Goal: Task Accomplishment & Management: Complete application form

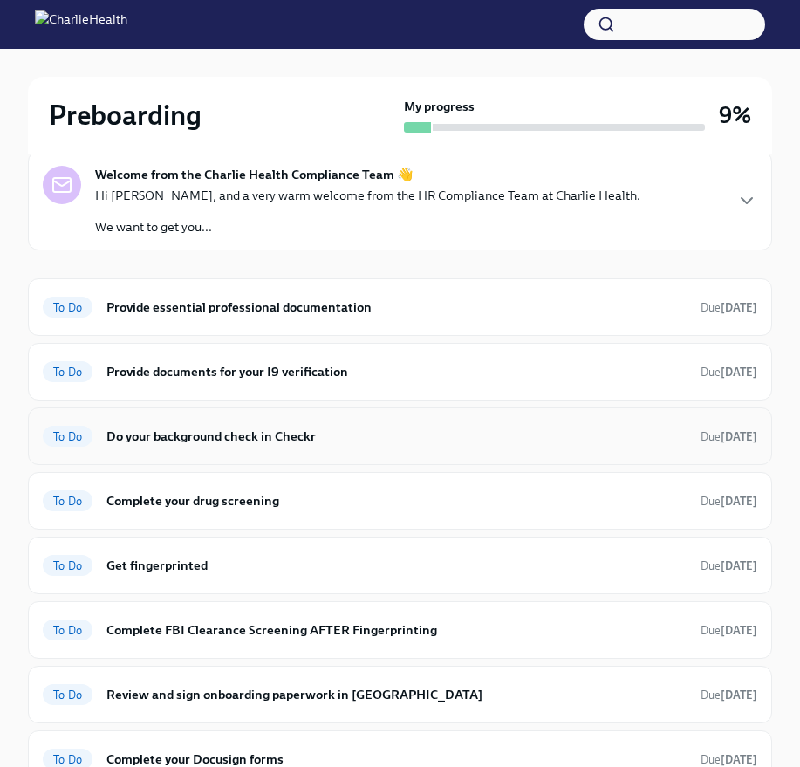
scroll to position [128, 0]
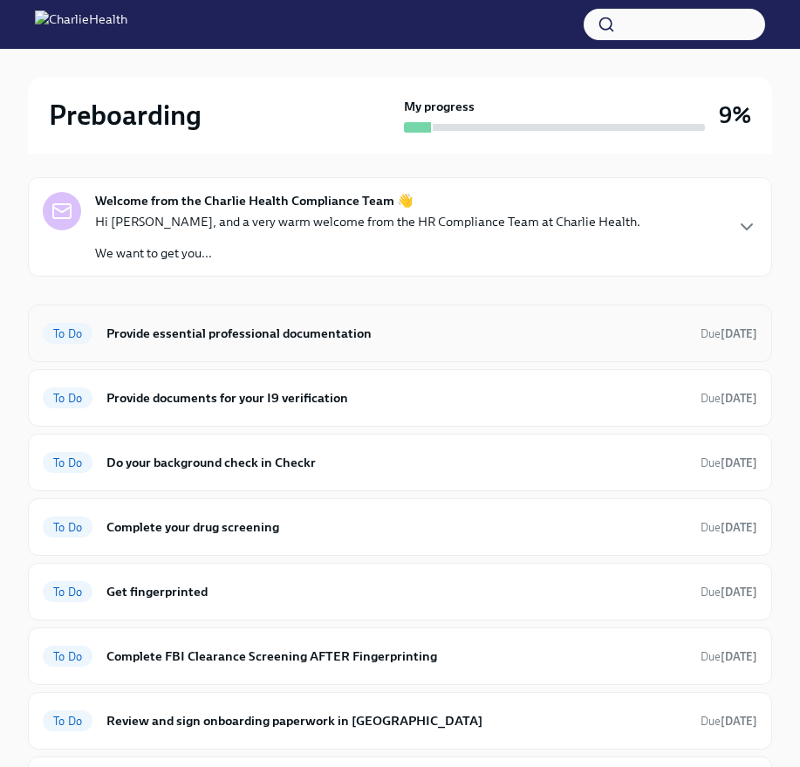
click at [232, 338] on h6 "Provide essential professional documentation" at bounding box center [396, 333] width 580 height 19
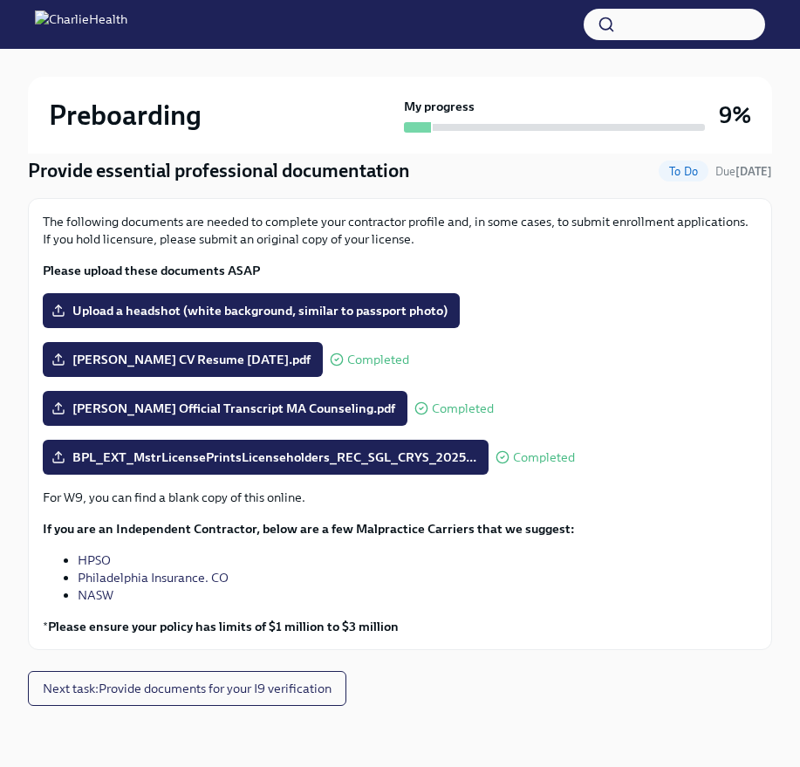
scroll to position [149, 0]
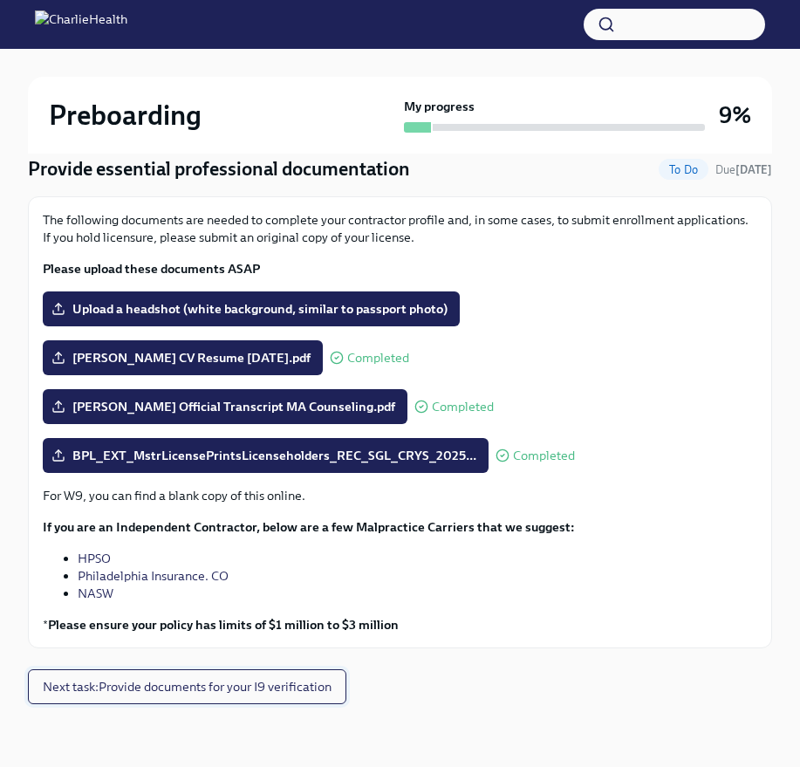
click at [133, 683] on span "Next task : Provide documents for your I9 verification" at bounding box center [187, 686] width 289 height 17
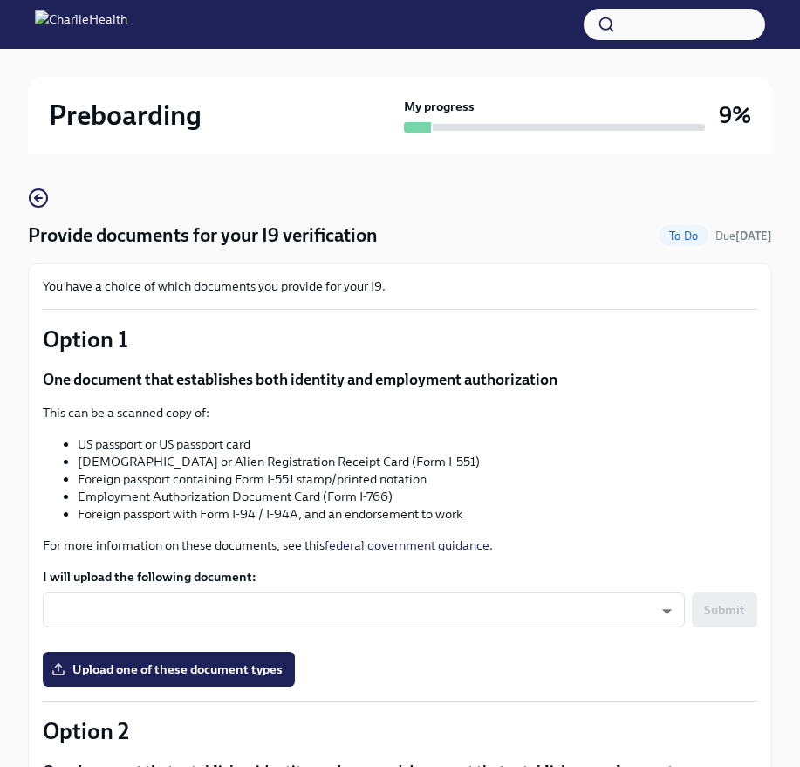
scroll to position [96, 0]
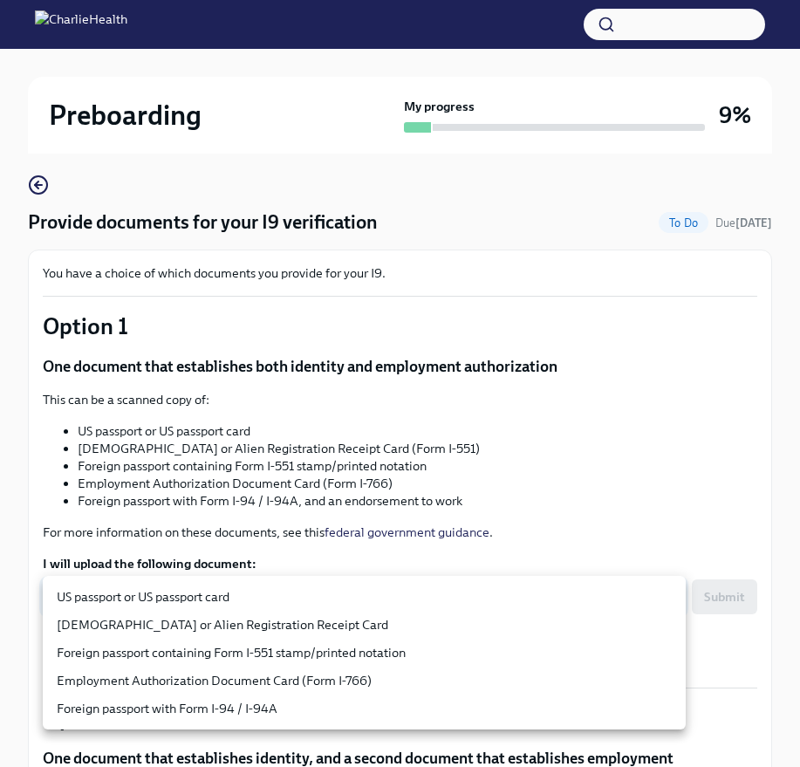
click at [188, 584] on body "Preboarding My progress 9% 9 To do tasks Provide documents for your I9 verifica…" at bounding box center [400, 687] width 800 height 1566
click at [183, 594] on li "US passport or US passport card" at bounding box center [364, 597] width 643 height 28
type input "KnYOjnC8x"
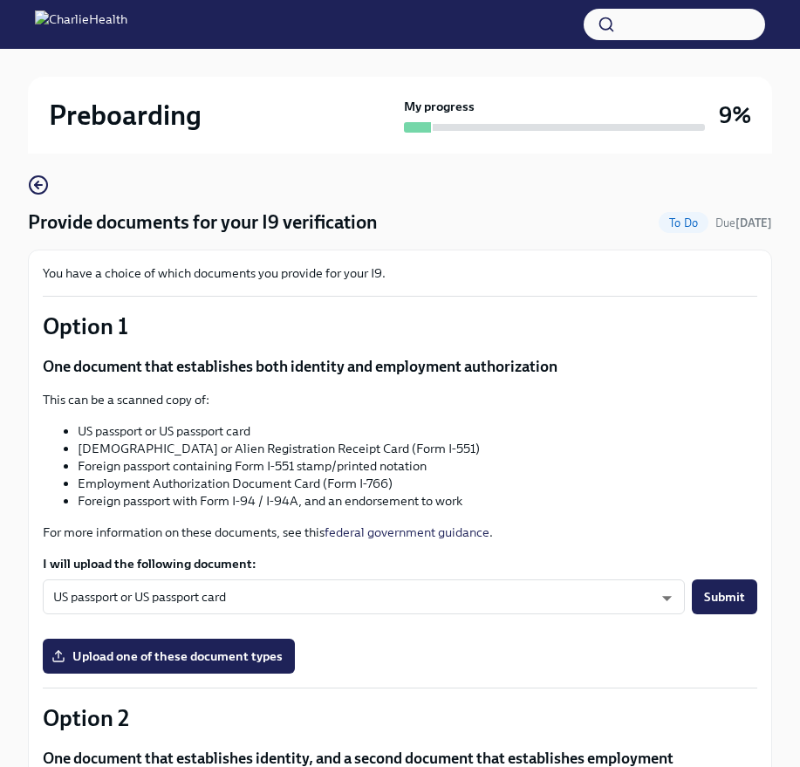
click at [208, 488] on li "Employment Authorization Document Card (Form I-766)" at bounding box center [417, 482] width 679 height 17
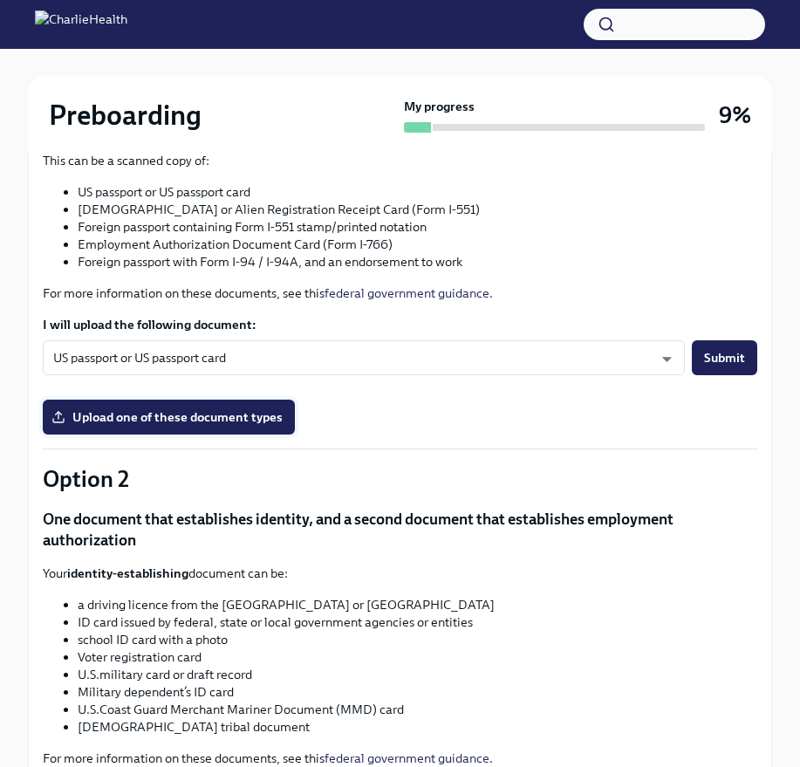
scroll to position [106, 0]
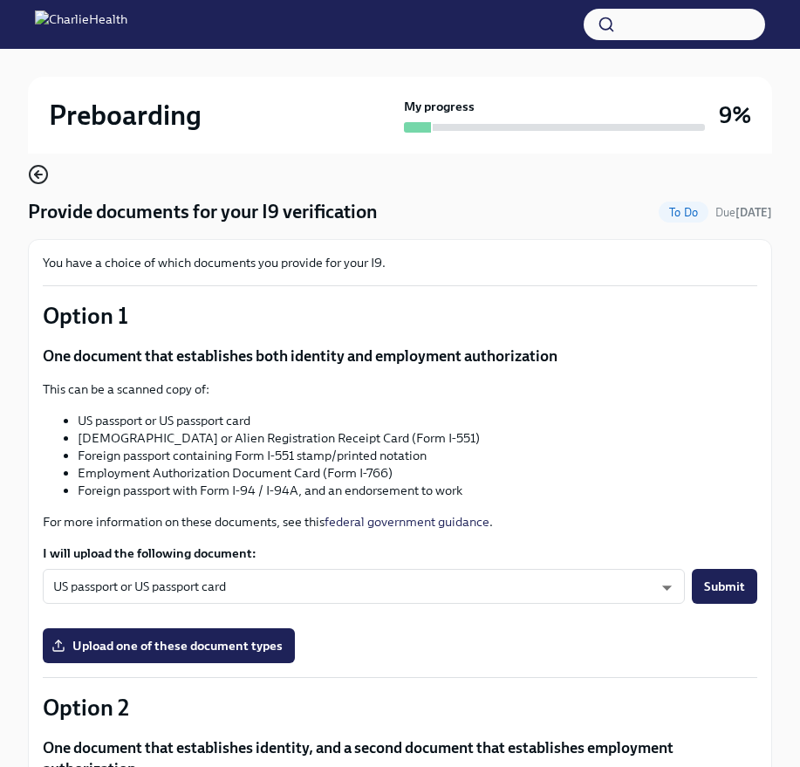
click at [40, 177] on icon "button" at bounding box center [38, 174] width 21 height 21
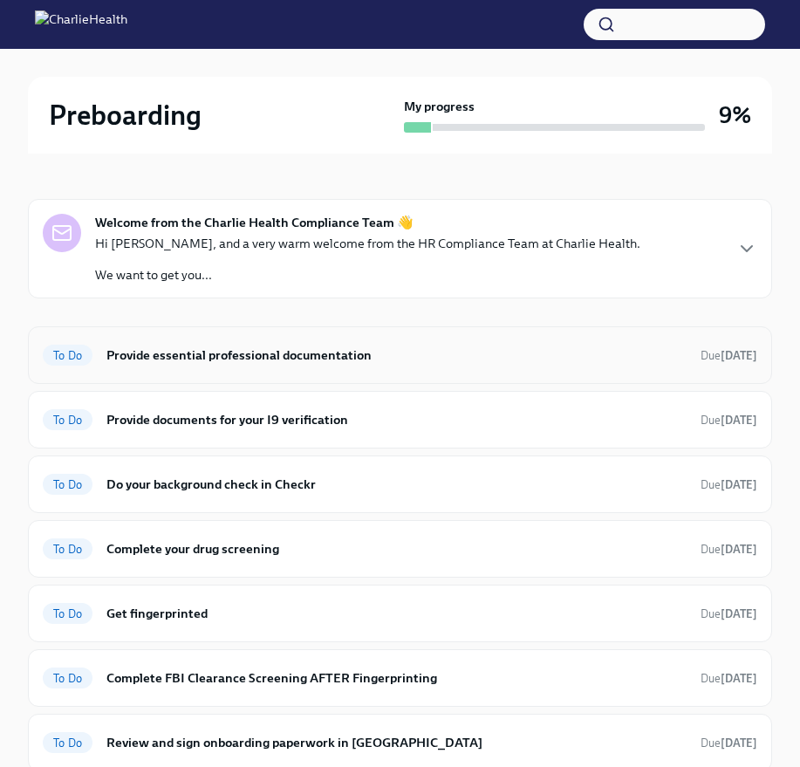
click at [276, 350] on h6 "Provide essential professional documentation" at bounding box center [396, 354] width 580 height 19
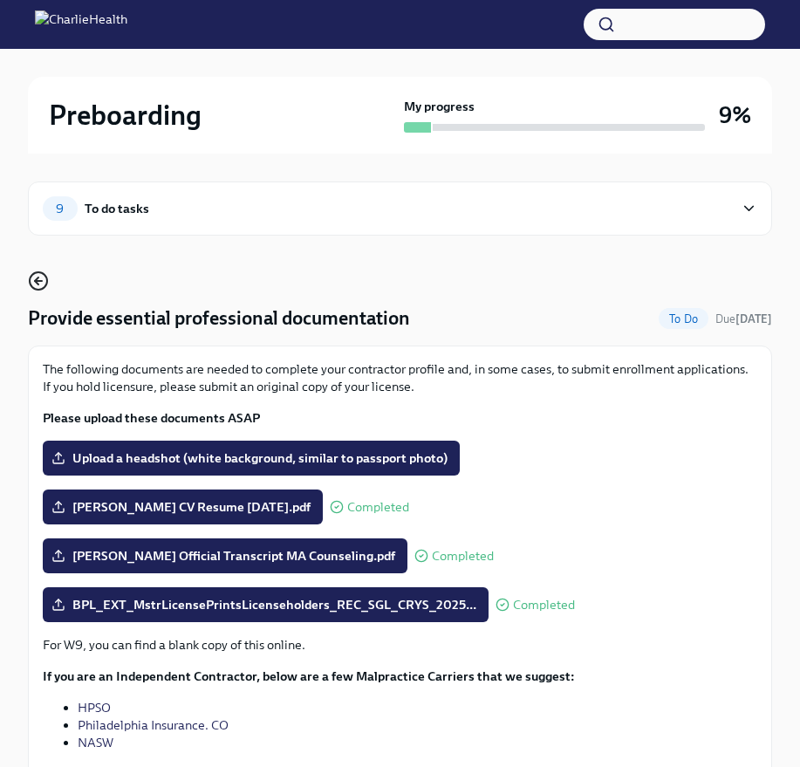
click at [42, 281] on icon "button" at bounding box center [38, 281] width 7 height 0
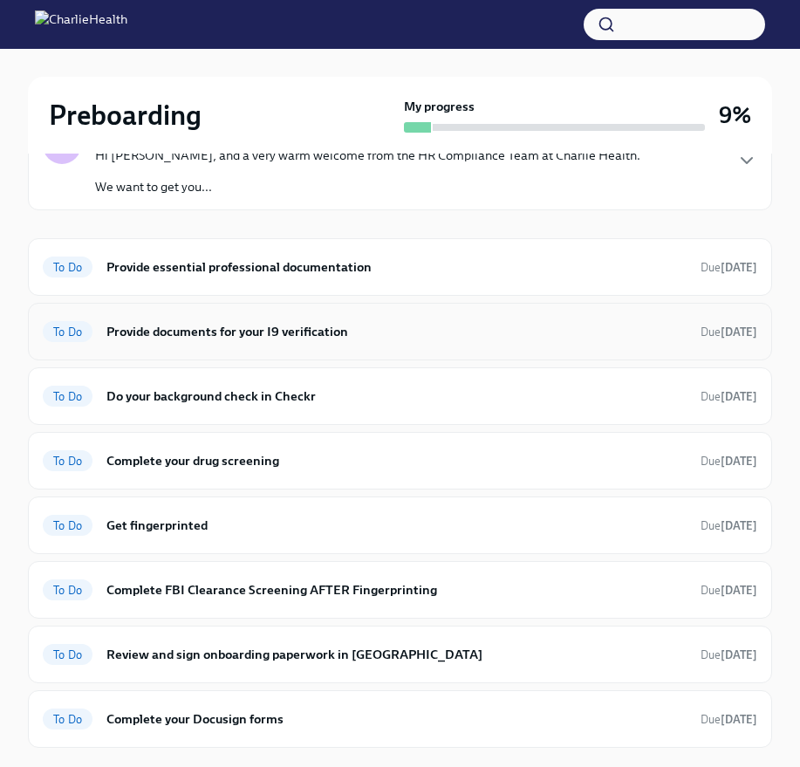
scroll to position [222, 0]
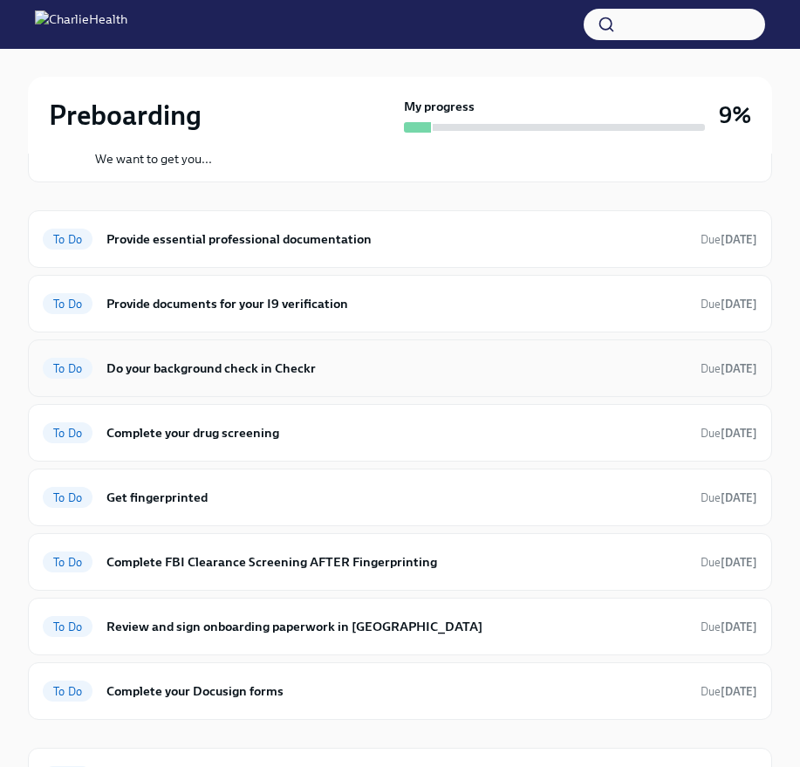
click at [254, 371] on h6 "Do your background check in Checkr" at bounding box center [396, 367] width 580 height 19
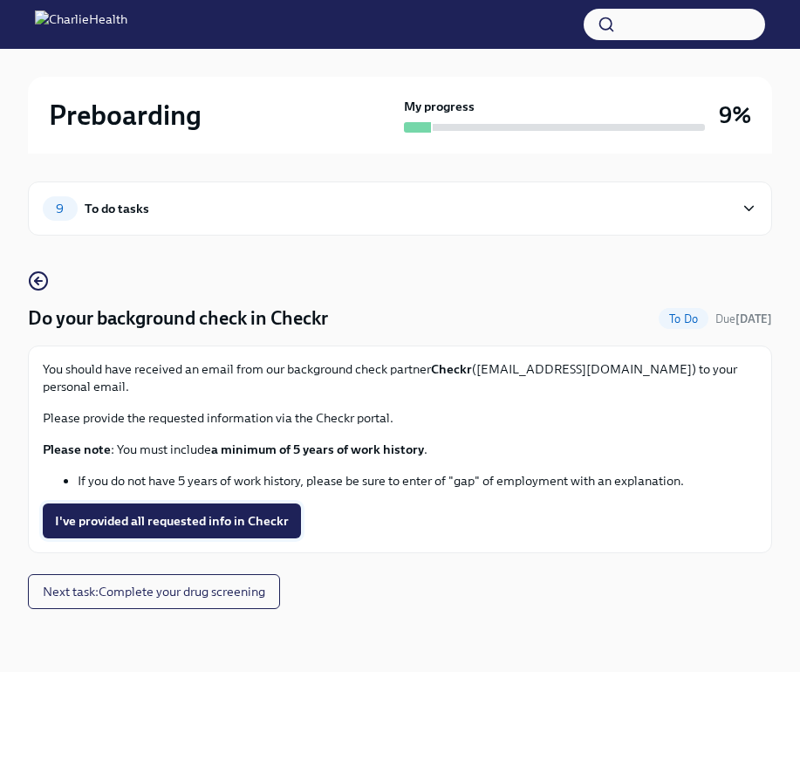
click at [229, 512] on span "I've provided all requested info in Checkr" at bounding box center [172, 520] width 234 height 17
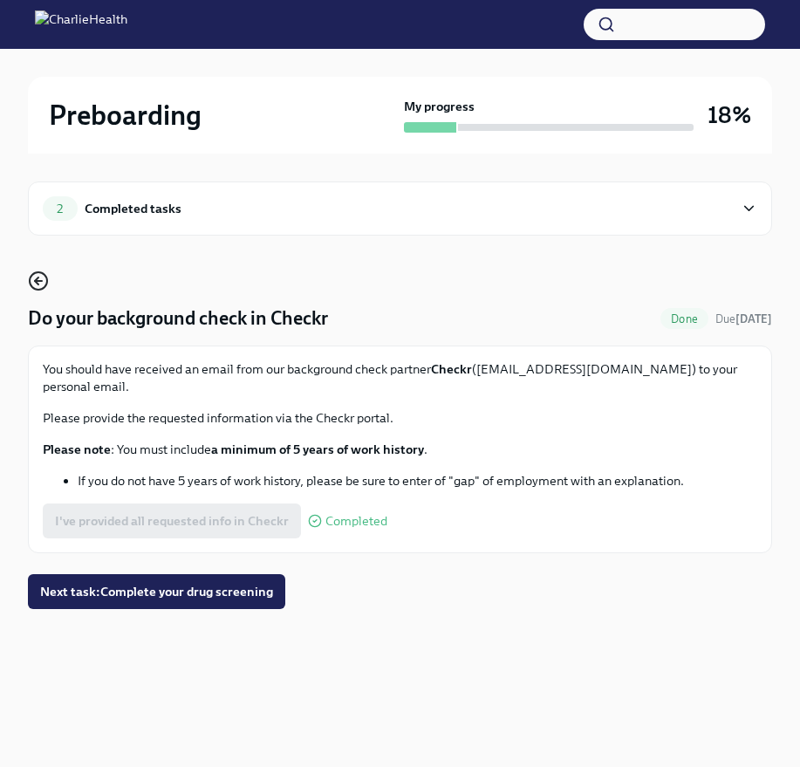
click at [44, 279] on icon "button" at bounding box center [38, 280] width 21 height 21
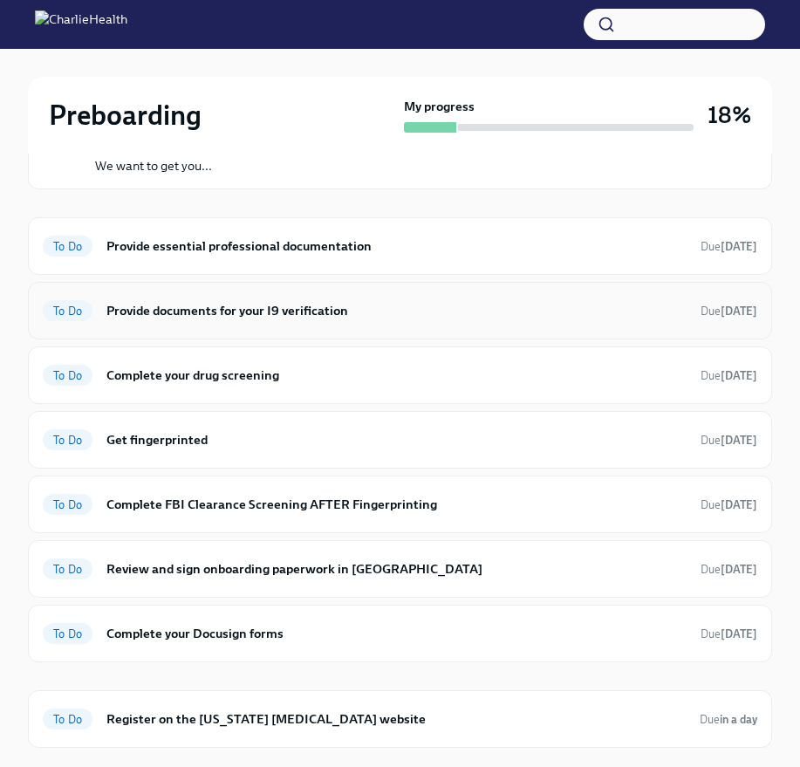
scroll to position [243, 0]
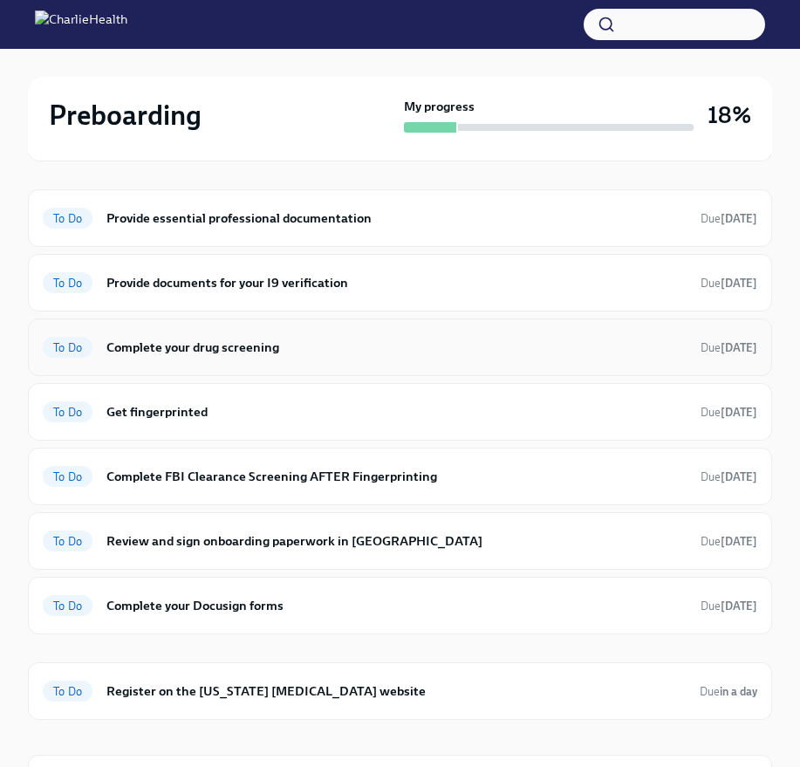
click at [222, 359] on div "To Do Complete your drug screening Due [DATE]" at bounding box center [400, 347] width 714 height 28
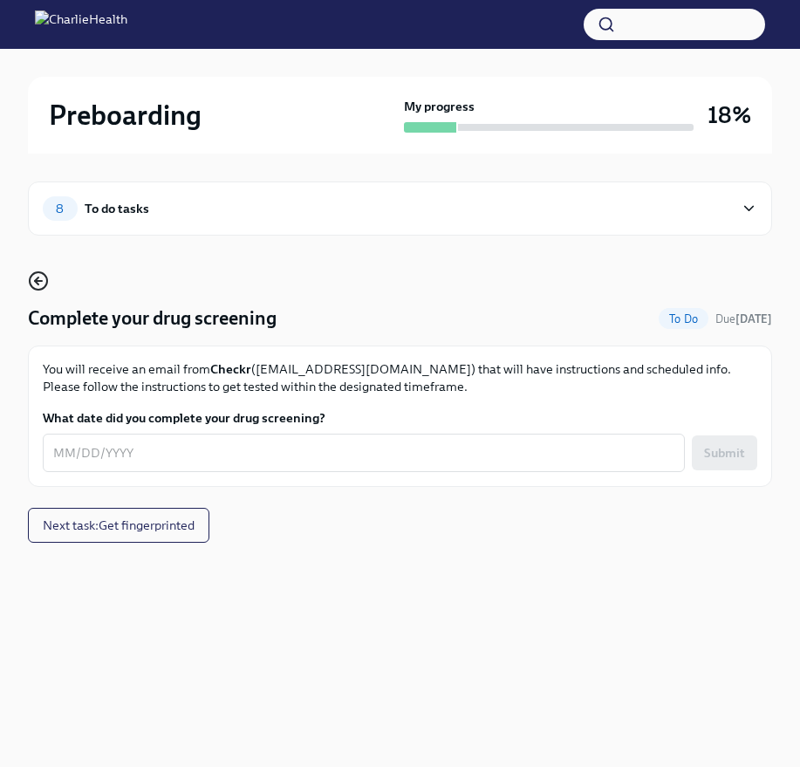
click at [39, 270] on icon "button" at bounding box center [38, 280] width 21 height 21
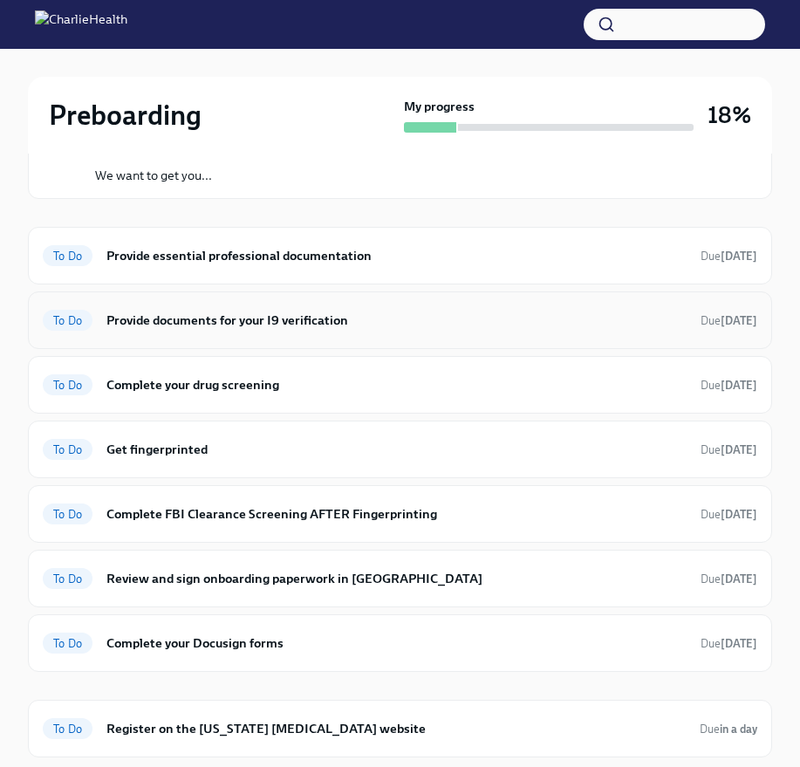
scroll to position [229, 0]
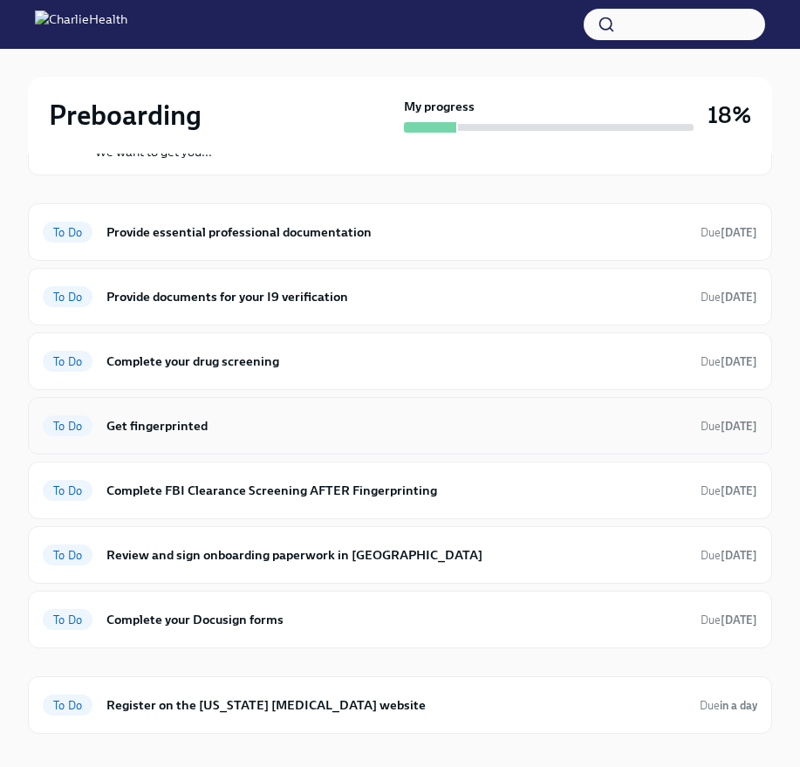
click at [203, 424] on h6 "Get fingerprinted" at bounding box center [396, 425] width 580 height 19
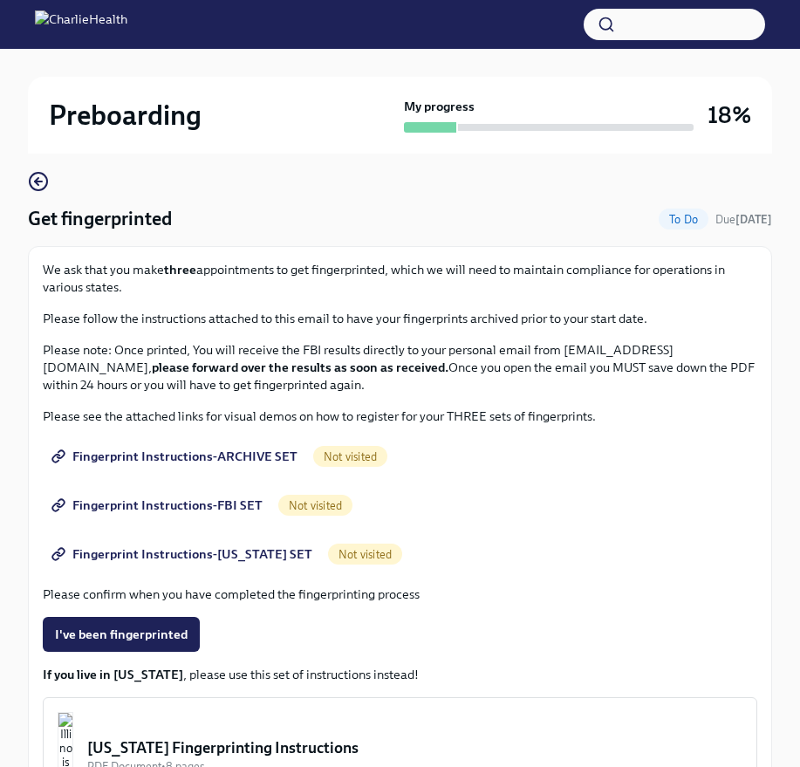
scroll to position [81, 0]
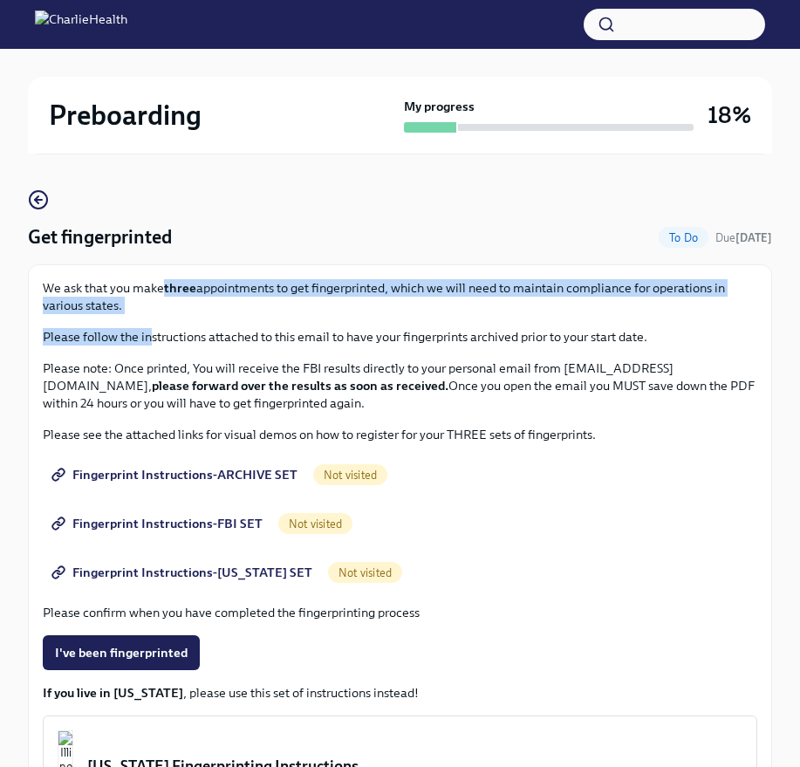
drag, startPoint x: 160, startPoint y: 287, endPoint x: 151, endPoint y: 339, distance: 53.2
click at [151, 339] on div "We ask that you make three appointments to get fingerprinted, which we will nee…" at bounding box center [400, 345] width 714 height 133
click at [151, 339] on p "Please follow the instructions attached to this email to have your fingerprints…" at bounding box center [400, 336] width 714 height 17
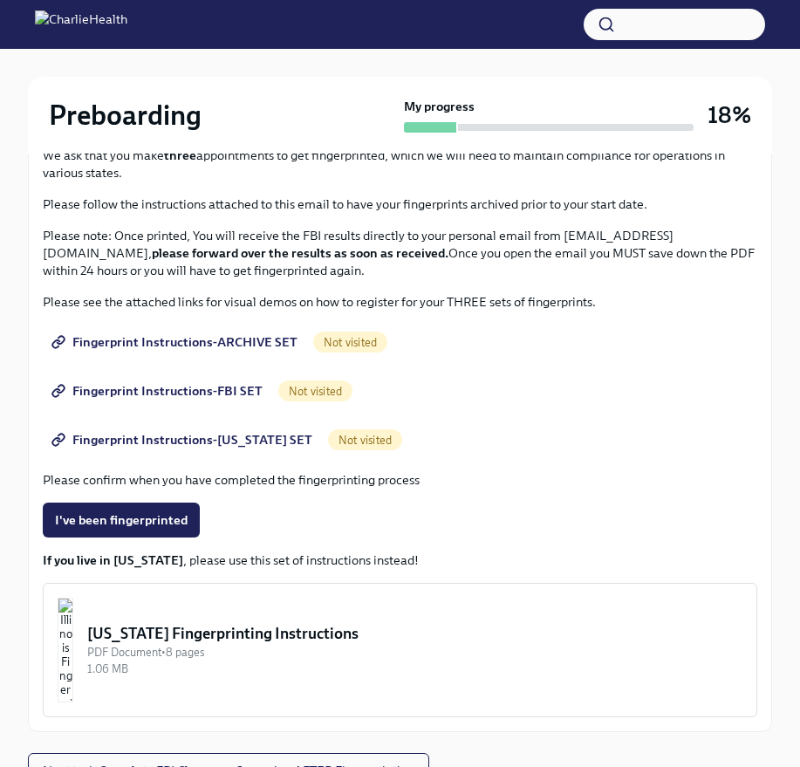
scroll to position [217, 0]
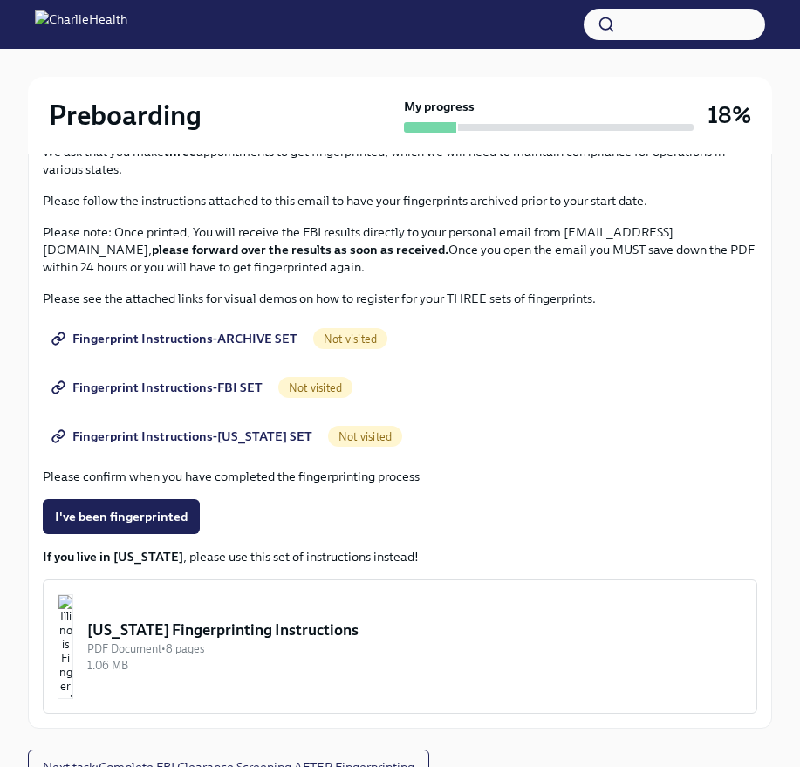
click at [175, 338] on span "Fingerprint Instructions-ARCHIVE SET" at bounding box center [176, 338] width 242 height 17
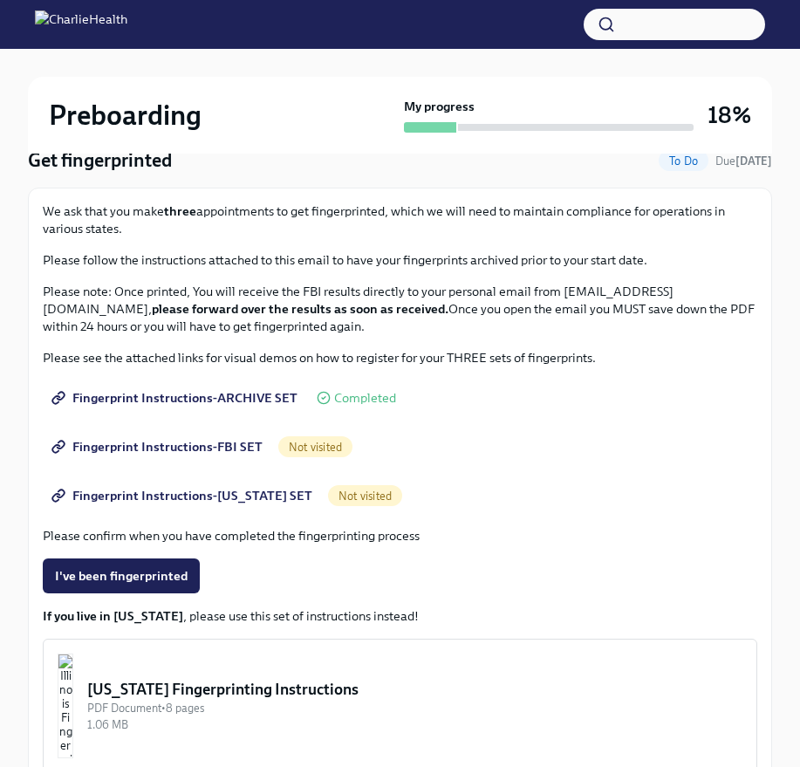
scroll to position [176, 0]
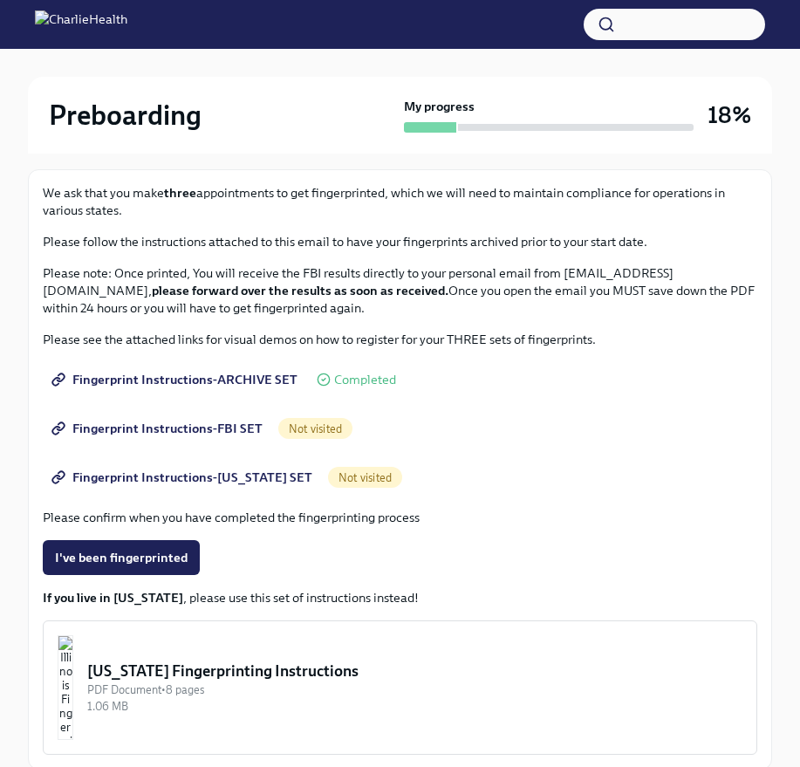
click at [303, 430] on span "Not visited" at bounding box center [315, 428] width 74 height 13
click at [217, 428] on span "Fingerprint Instructions-FBI SET" at bounding box center [159, 428] width 208 height 17
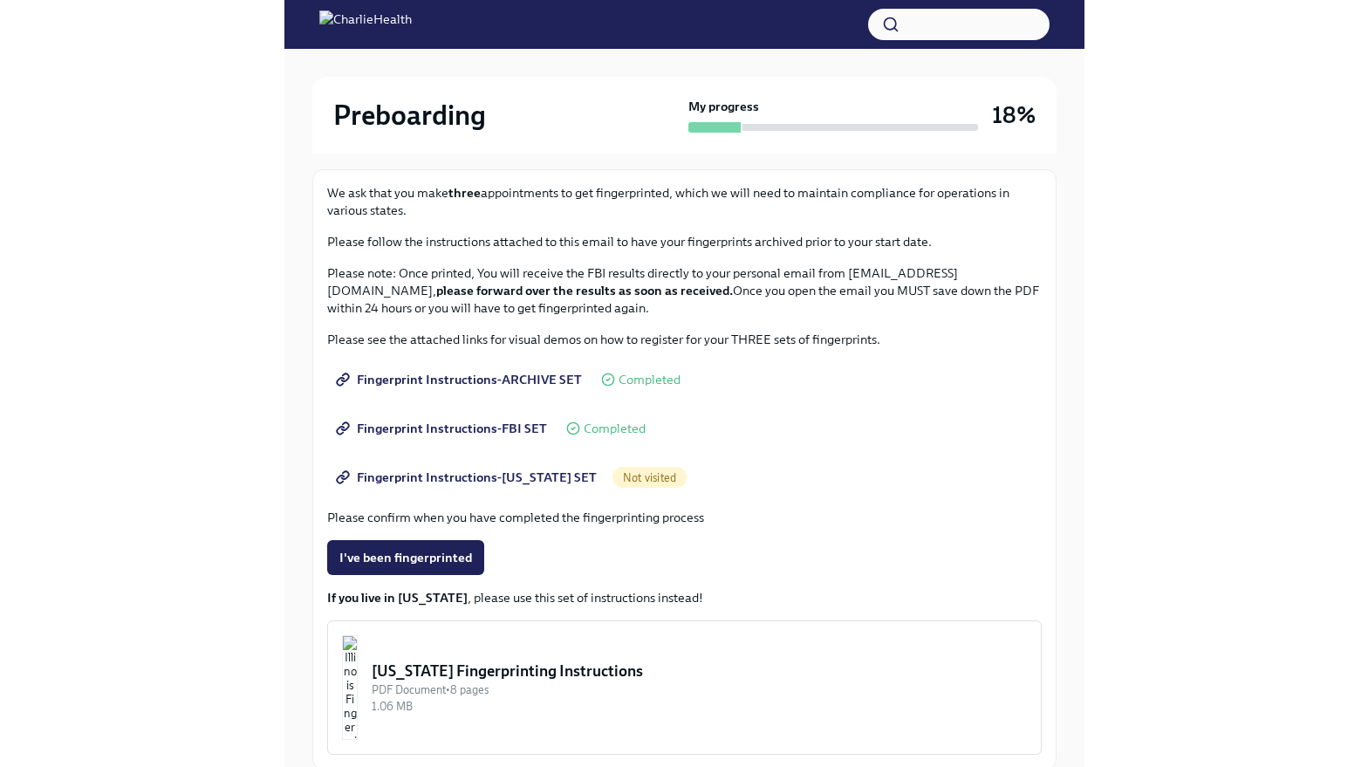
scroll to position [0, 0]
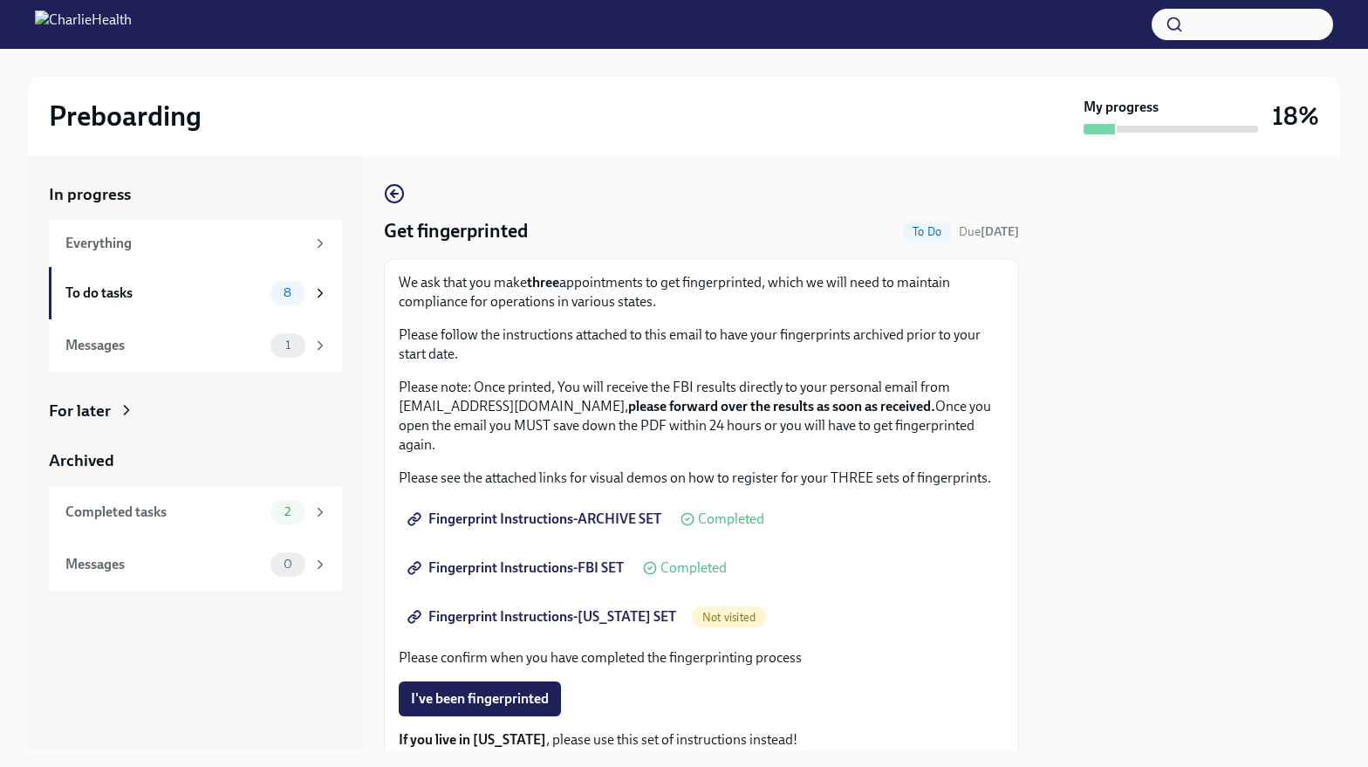
click at [534, 617] on span "Fingerprint Instructions-[US_STATE] SET" at bounding box center [543, 616] width 265 height 17
click at [391, 194] on icon "button" at bounding box center [392, 193] width 3 height 7
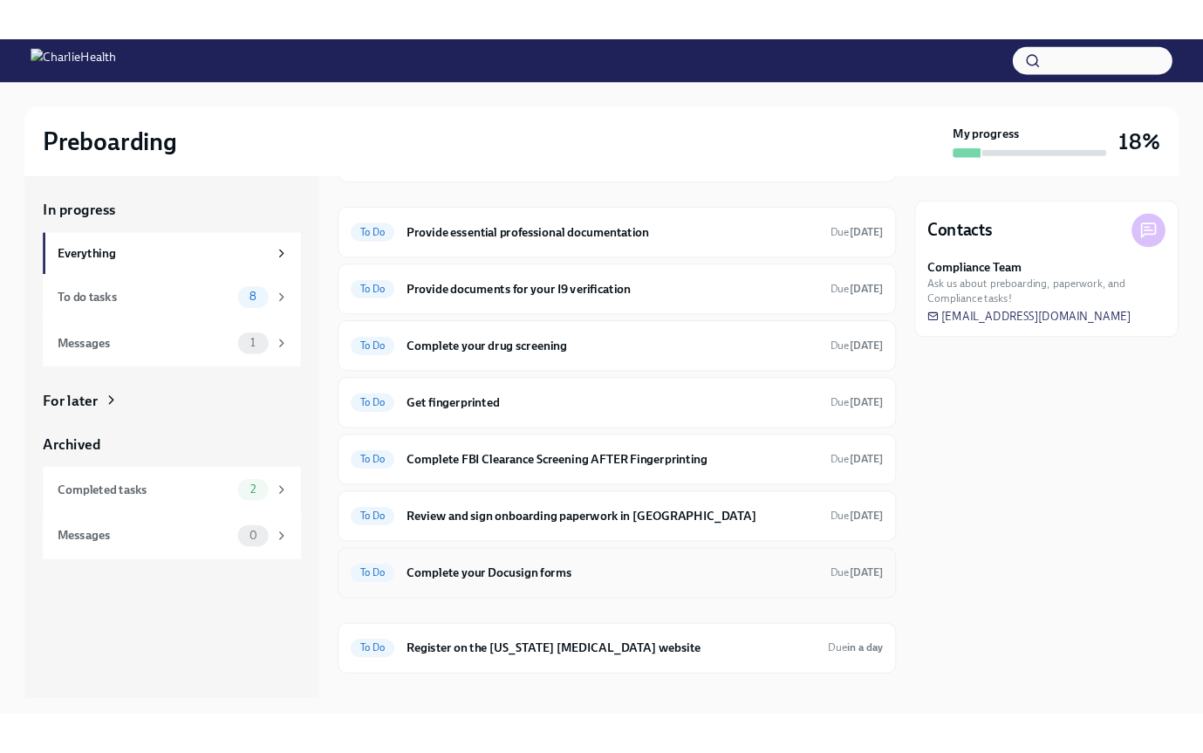
scroll to position [188, 0]
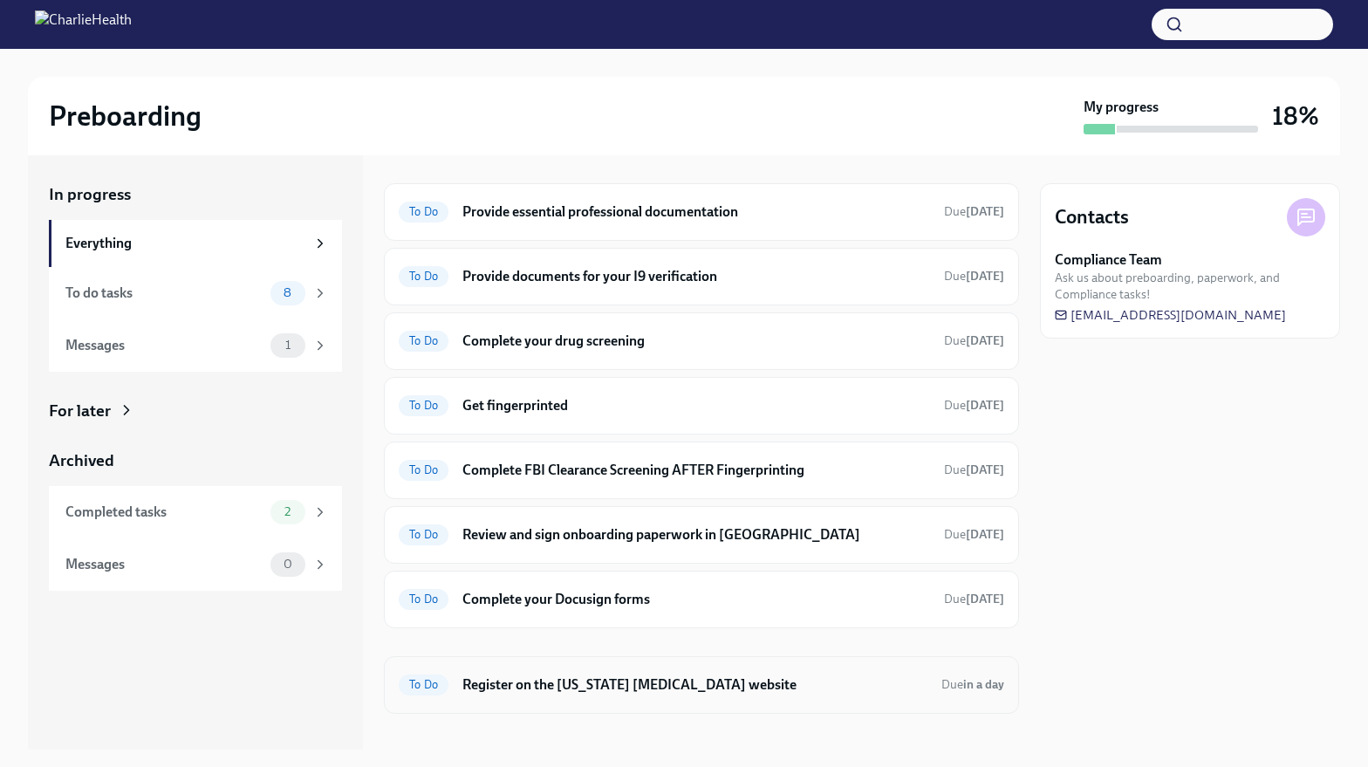
click at [589, 675] on h6 "Register on the [US_STATE] [MEDICAL_DATA] website" at bounding box center [694, 684] width 465 height 19
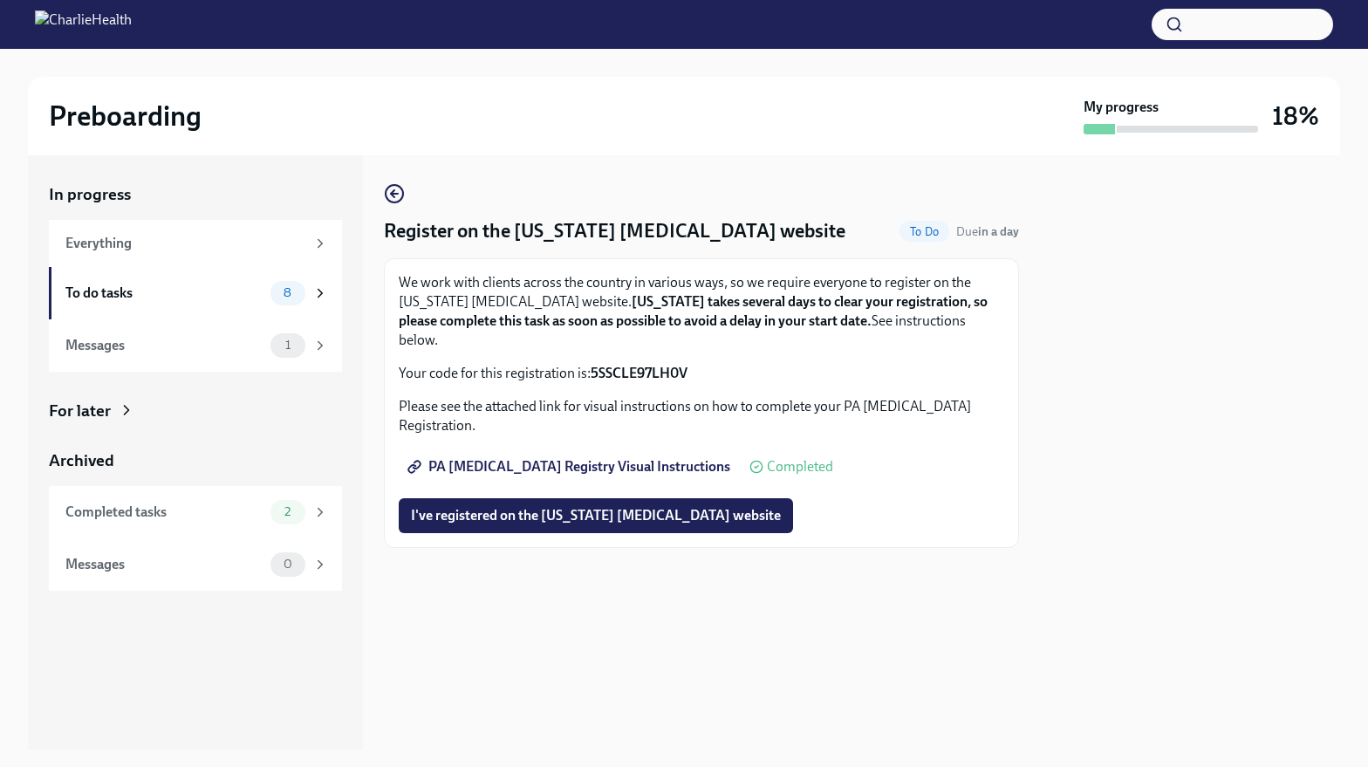
click at [620, 467] on span "PA [MEDICAL_DATA] Registry Visual Instructions" at bounding box center [570, 466] width 319 height 17
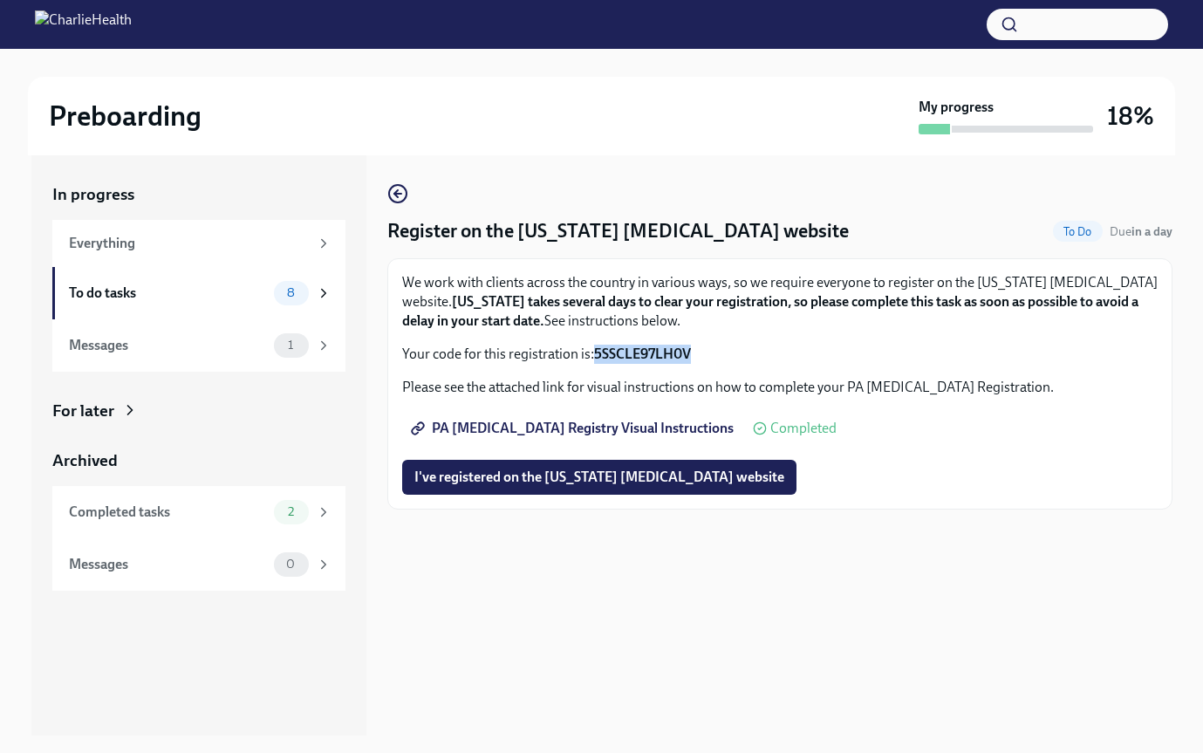
drag, startPoint x: 699, startPoint y: 353, endPoint x: 594, endPoint y: 355, distance: 104.7
click at [594, 355] on p "Your code for this registration is: 5SSCLE97LH0V" at bounding box center [779, 354] width 755 height 19
copy strong "5SSCLE97LH0V"
click at [537, 483] on span "I've registered on the [US_STATE] [MEDICAL_DATA] website" at bounding box center [599, 476] width 370 height 17
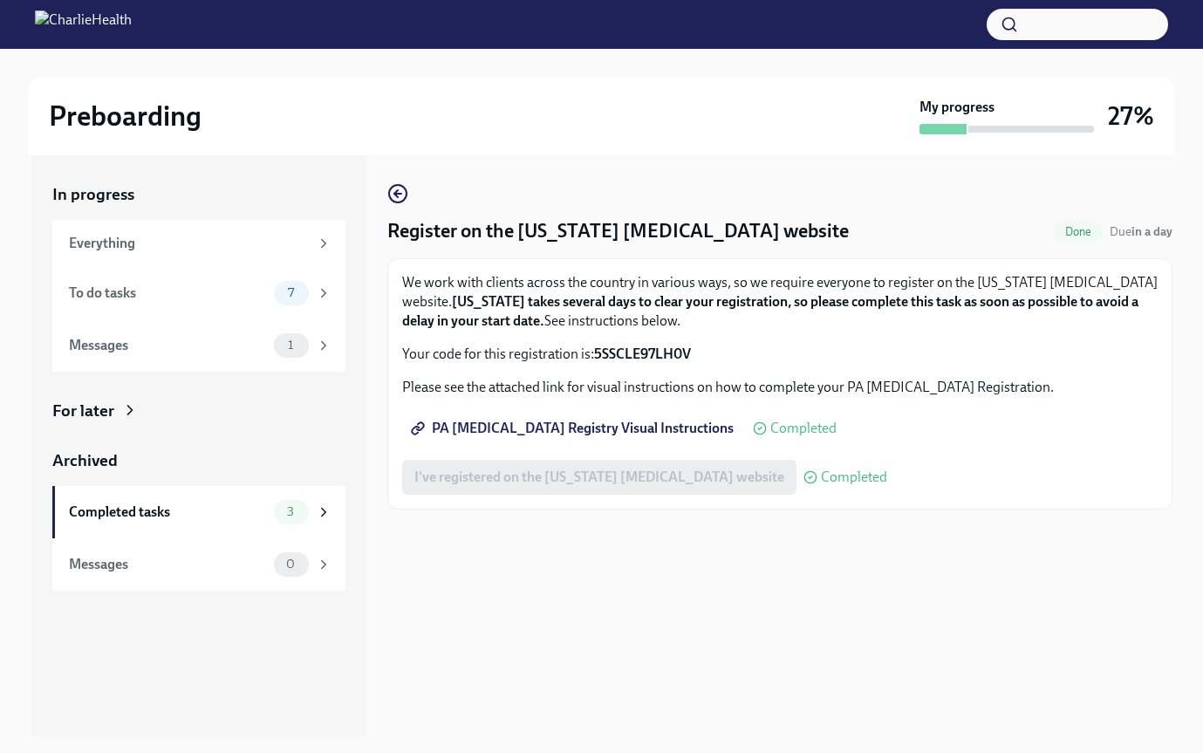
scroll to position [31, 0]
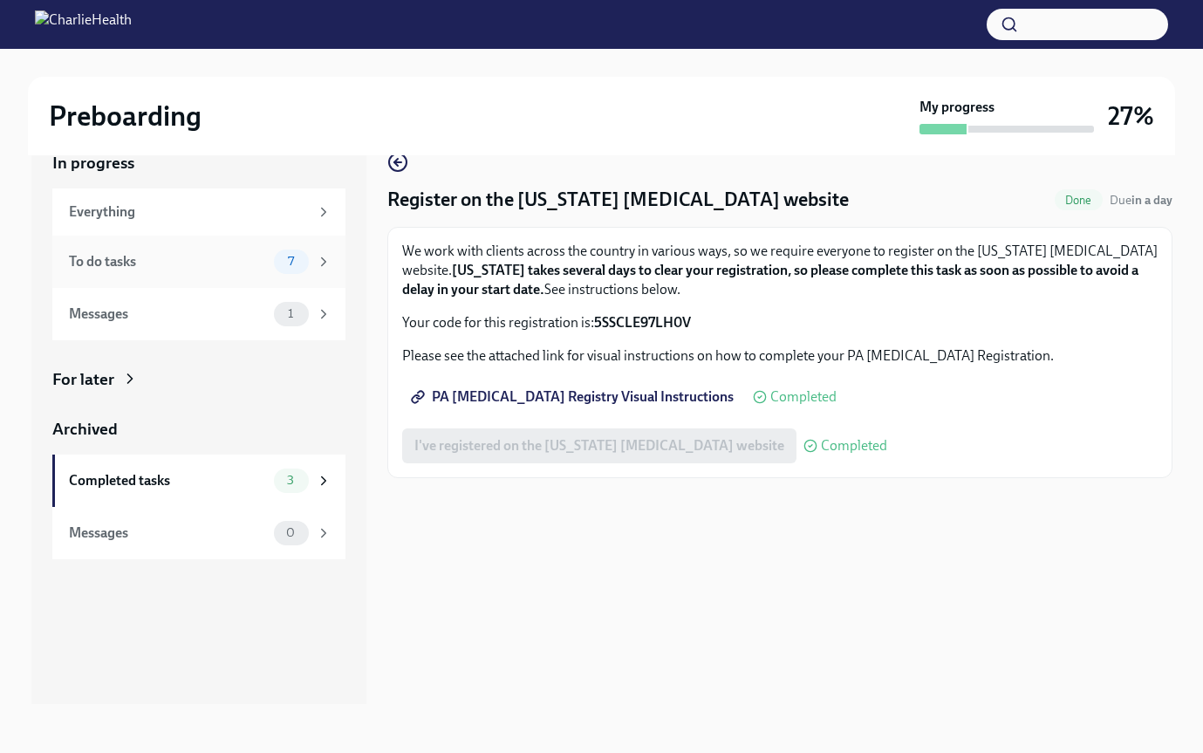
click at [204, 254] on div "To do tasks" at bounding box center [168, 261] width 198 height 19
